Goal: Task Accomplishment & Management: Use online tool/utility

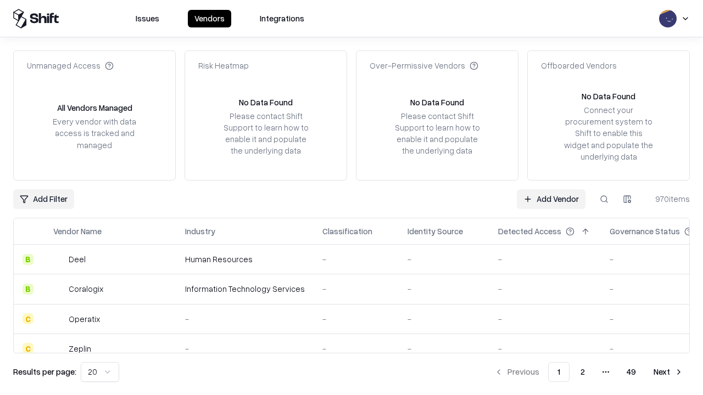
click at [551, 199] on link "Add Vendor" at bounding box center [551, 199] width 69 height 20
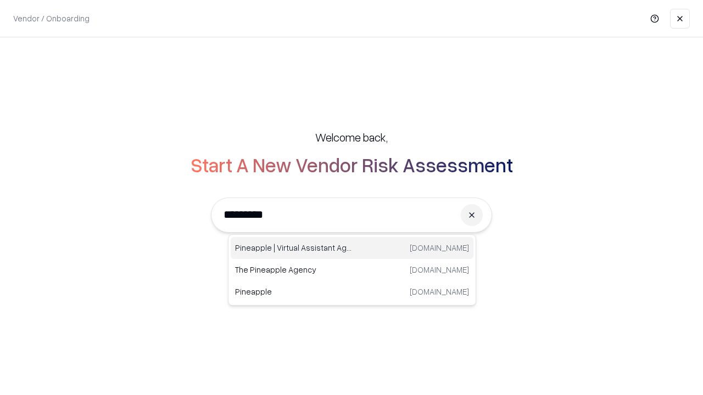
click at [352, 248] on div "Pineapple | Virtual Assistant Agency [DOMAIN_NAME]" at bounding box center [352, 248] width 243 height 22
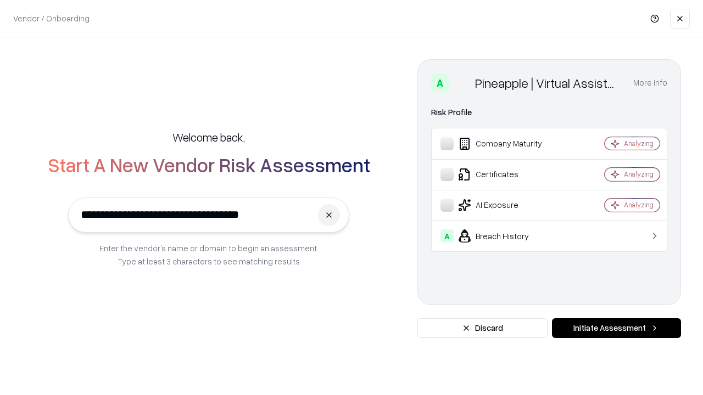
type input "**********"
click at [616, 328] on button "Initiate Assessment" at bounding box center [616, 328] width 129 height 20
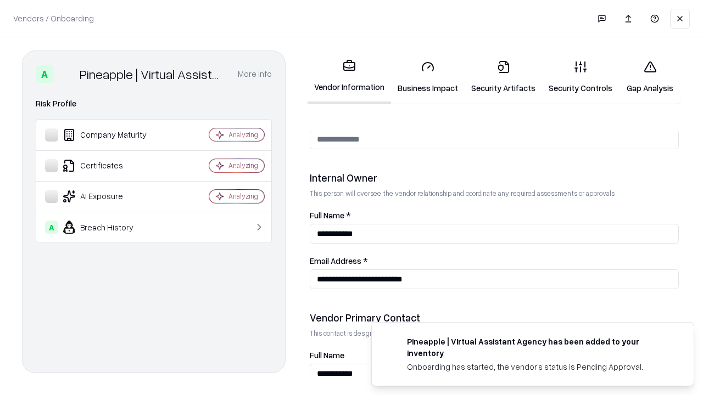
scroll to position [569, 0]
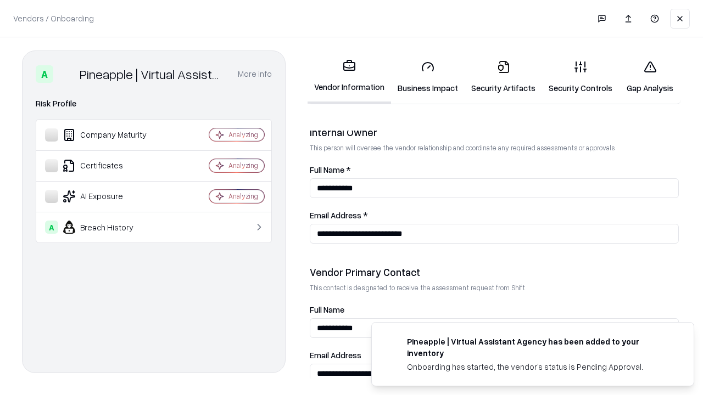
click at [428, 77] on link "Business Impact" at bounding box center [428, 77] width 74 height 51
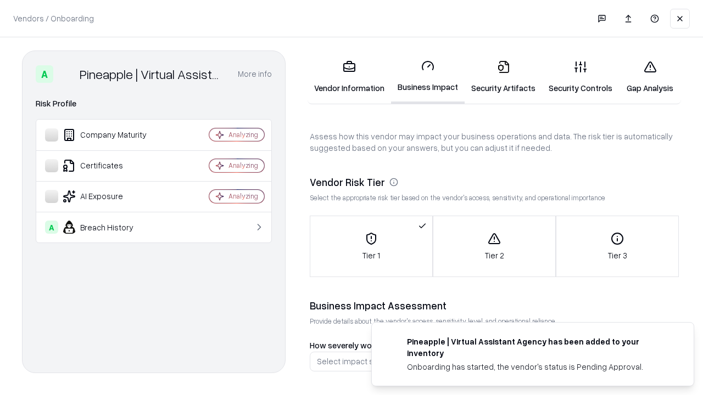
click at [649, 77] on link "Gap Analysis" at bounding box center [650, 77] width 62 height 51
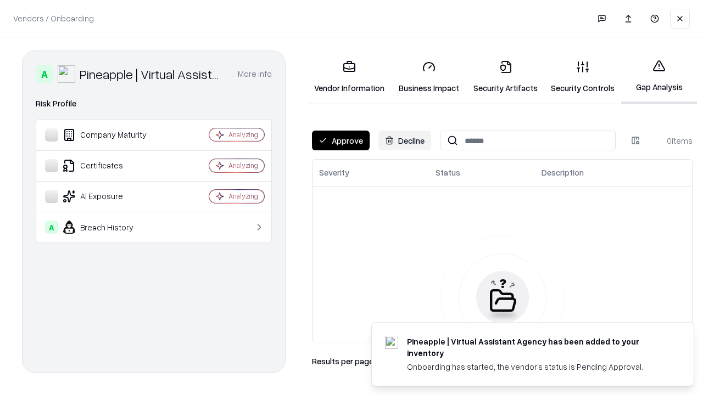
click at [340, 141] on button "Approve" at bounding box center [341, 141] width 58 height 20
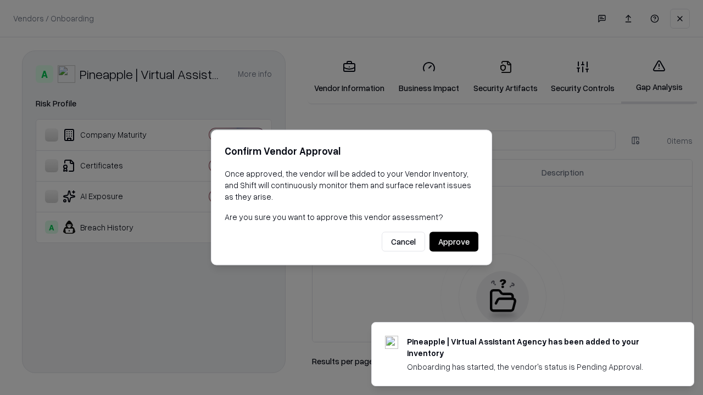
click at [453, 242] on button "Approve" at bounding box center [453, 242] width 49 height 20
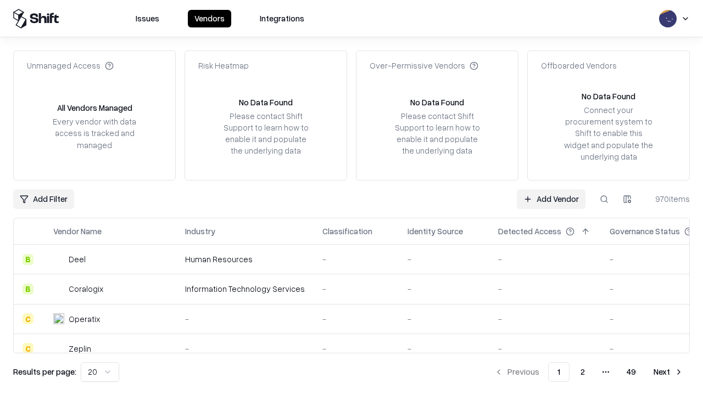
type input "**********"
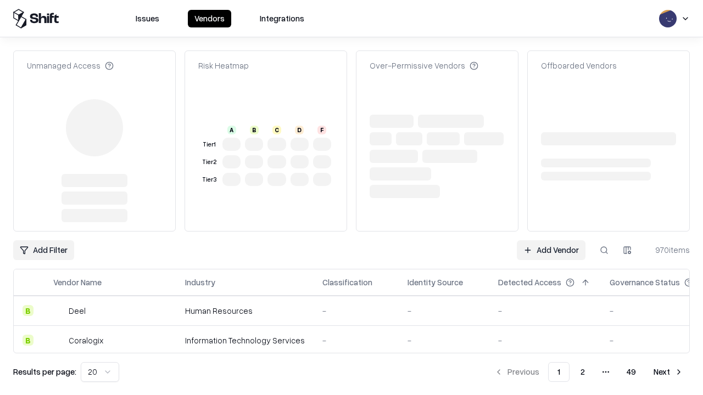
click at [551, 240] on link "Add Vendor" at bounding box center [551, 250] width 69 height 20
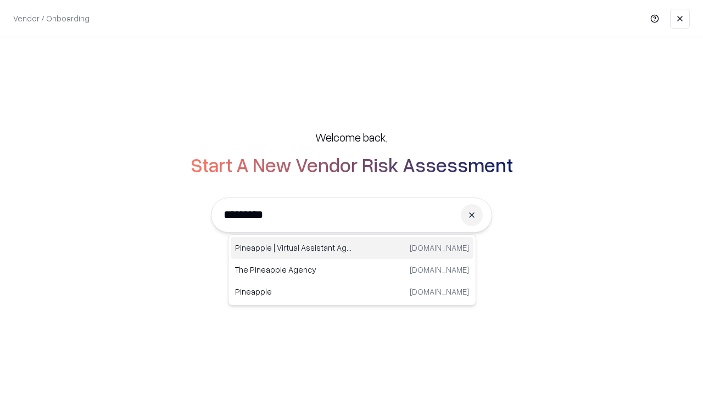
click at [352, 248] on div "Pineapple | Virtual Assistant Agency [DOMAIN_NAME]" at bounding box center [352, 248] width 243 height 22
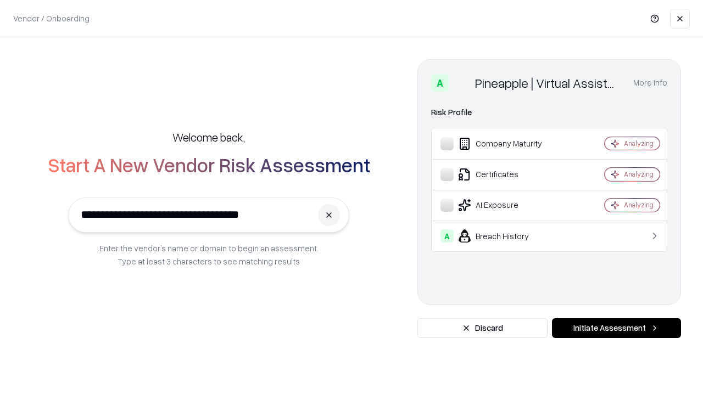
type input "**********"
click at [616, 328] on button "Initiate Assessment" at bounding box center [616, 328] width 129 height 20
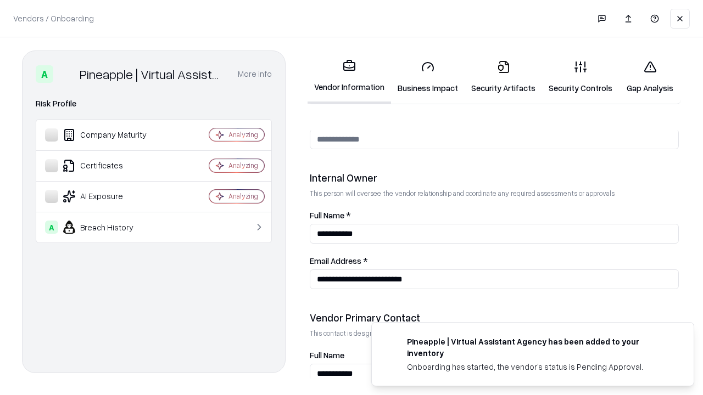
scroll to position [569, 0]
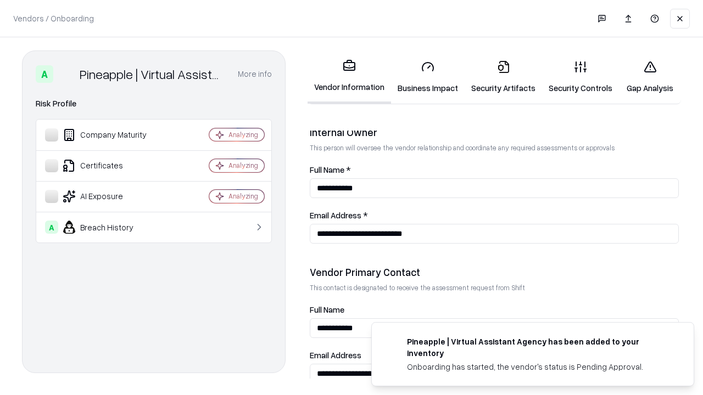
click at [649, 77] on link "Gap Analysis" at bounding box center [650, 77] width 62 height 51
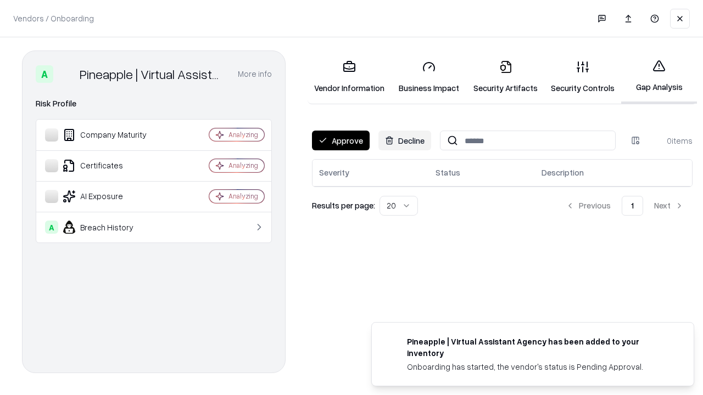
click at [340, 141] on button "Approve" at bounding box center [341, 141] width 58 height 20
